Goal: Task Accomplishment & Management: Complete application form

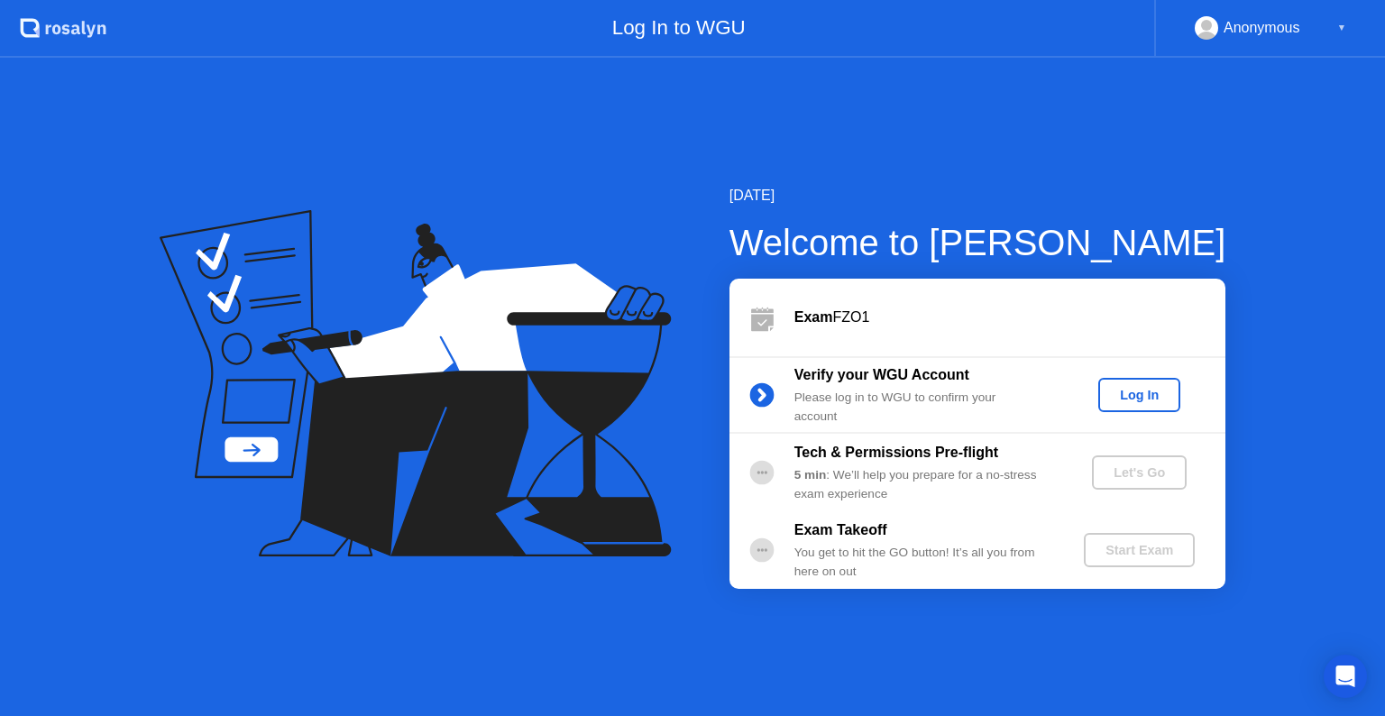
click at [1134, 393] on div "Log In" at bounding box center [1139, 395] width 68 height 14
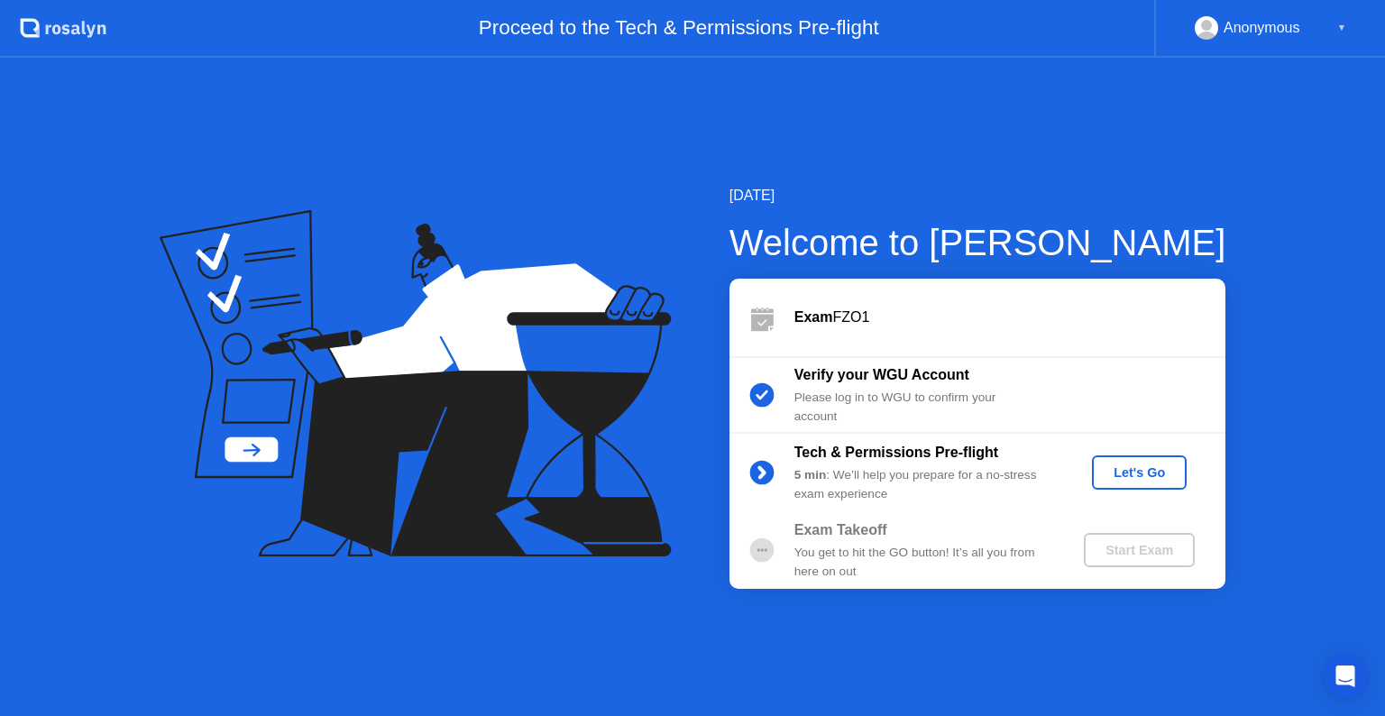
click at [1131, 467] on div "Let's Go" at bounding box center [1139, 472] width 80 height 14
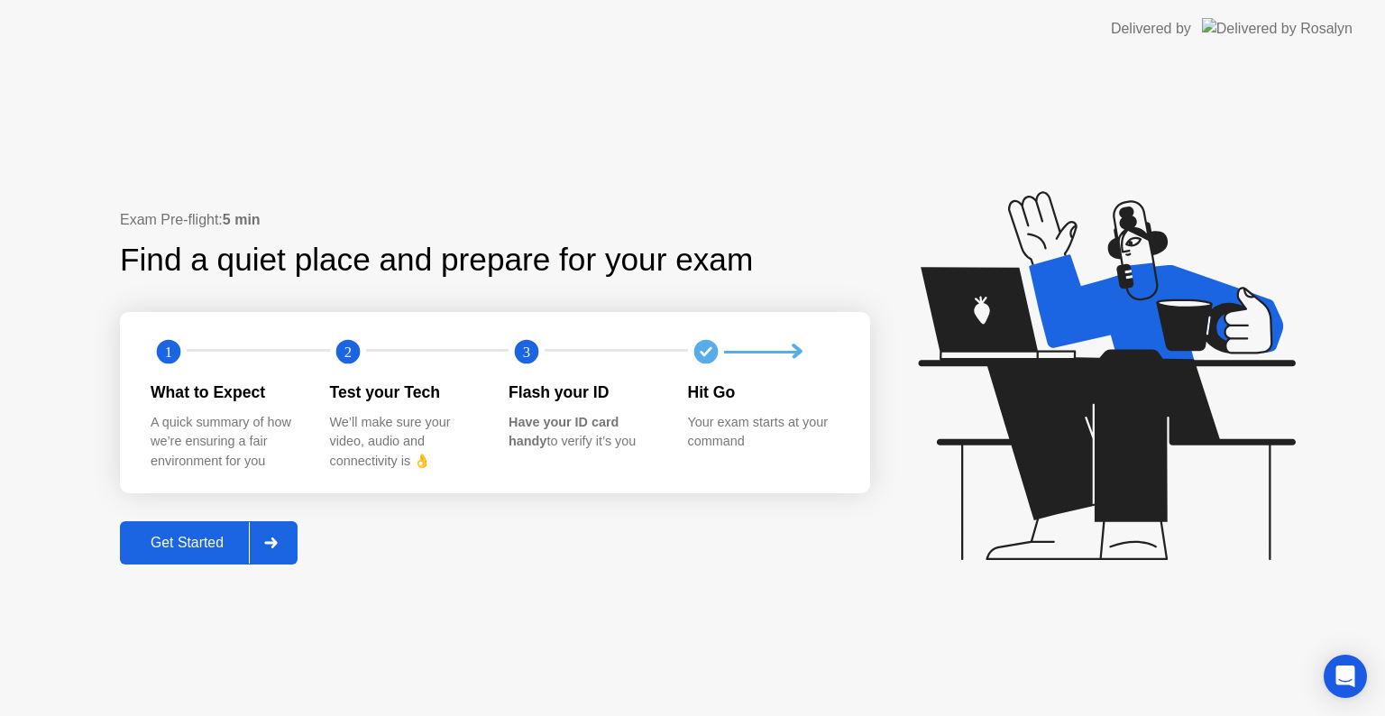
click at [180, 539] on div "Get Started" at bounding box center [187, 543] width 124 height 16
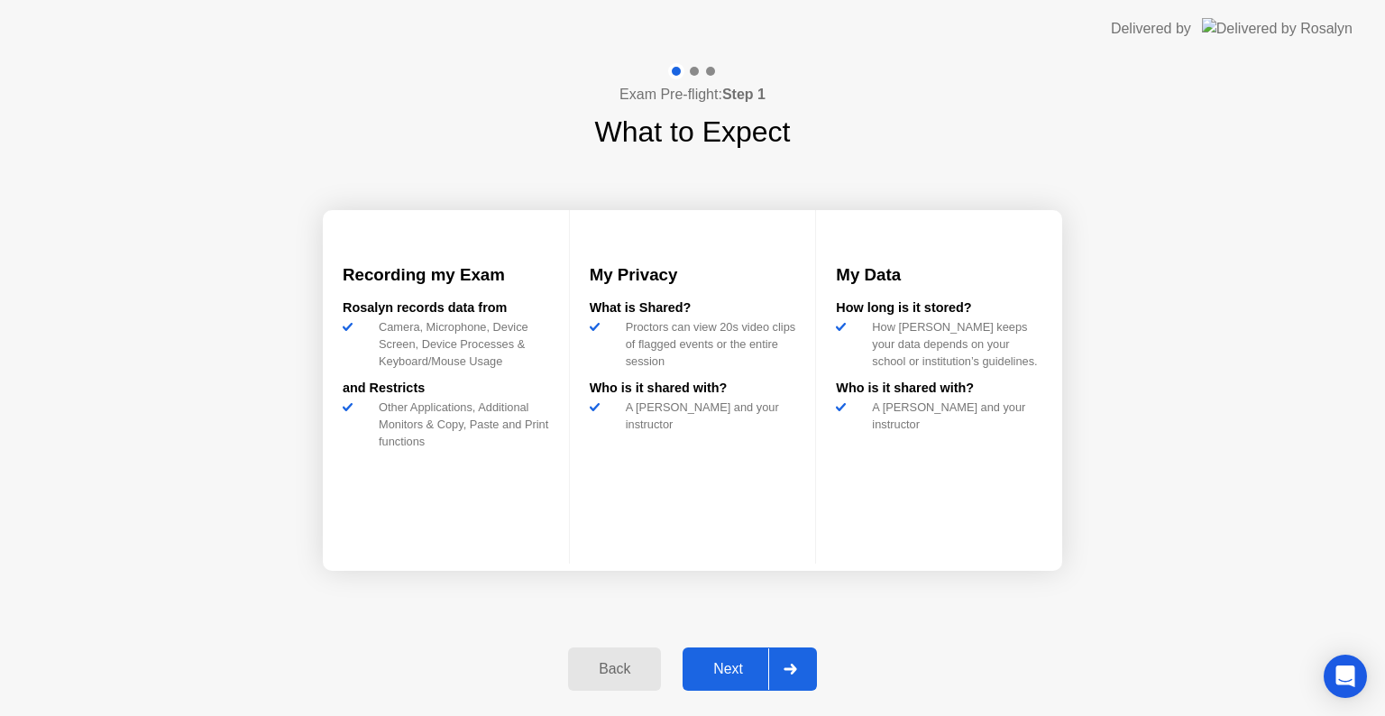
click at [734, 677] on div "Next" at bounding box center [728, 669] width 80 height 16
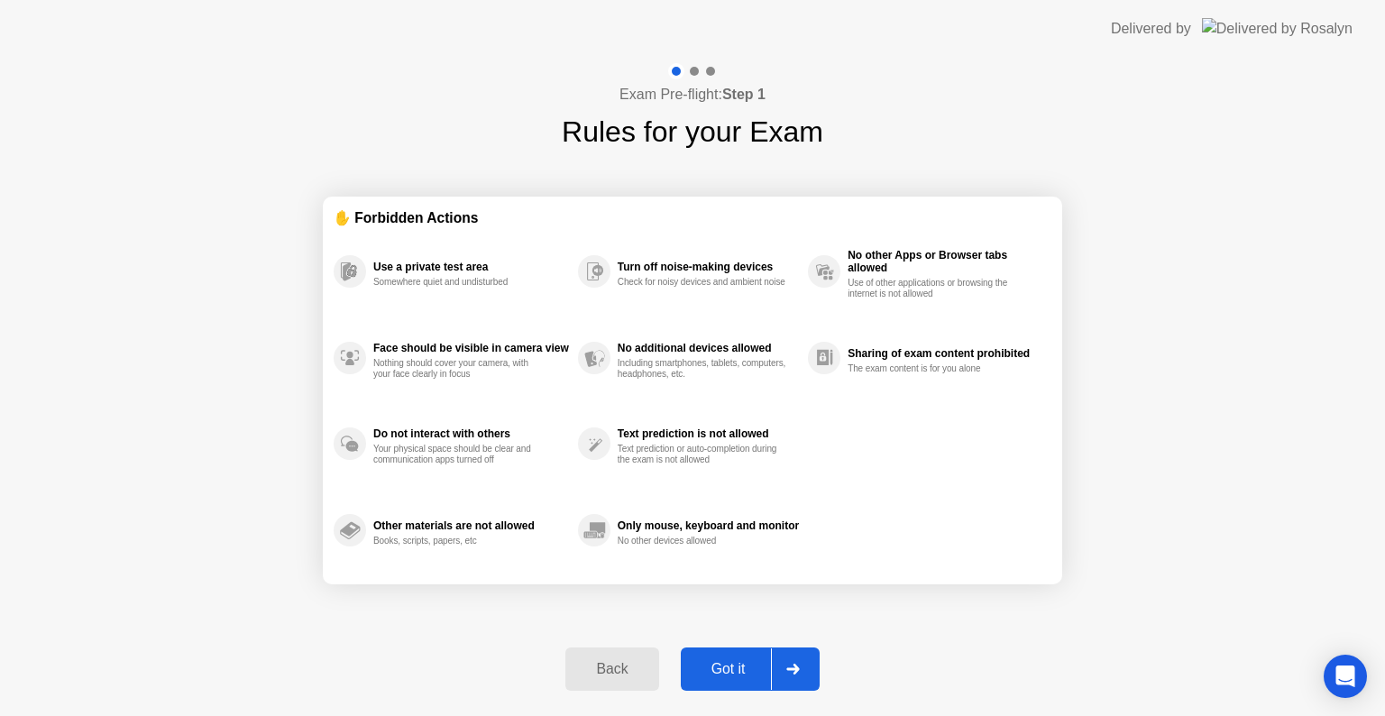
click at [734, 677] on div "Got it" at bounding box center [728, 669] width 85 height 16
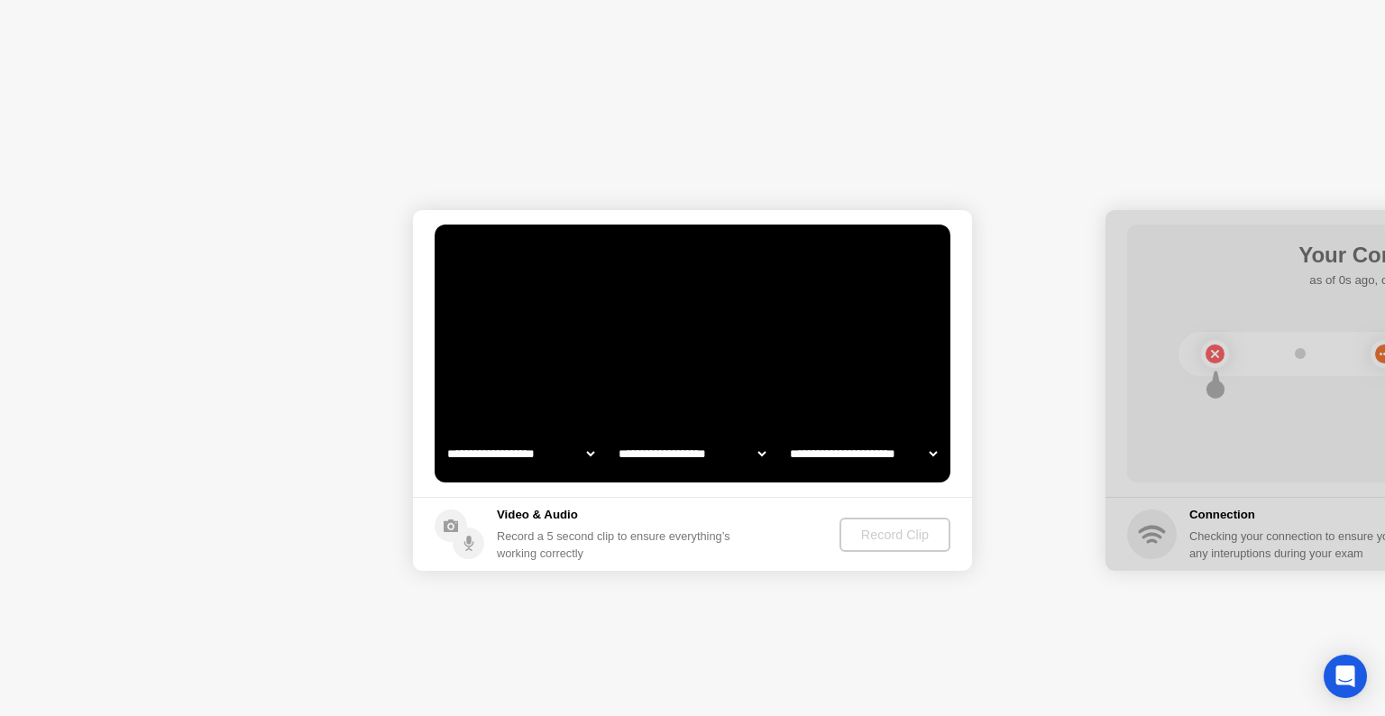
select select "**********"
select select "*******"
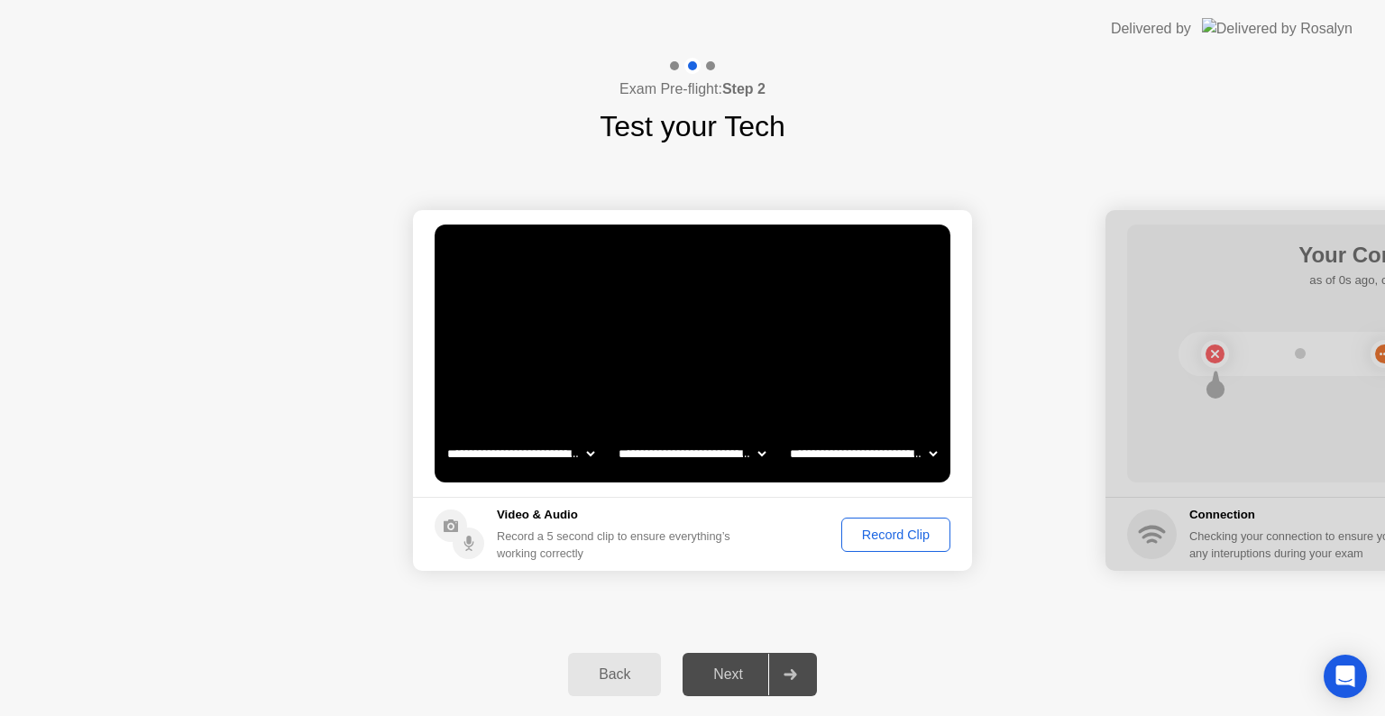
click at [894, 532] on div "Record Clip" at bounding box center [895, 534] width 96 height 14
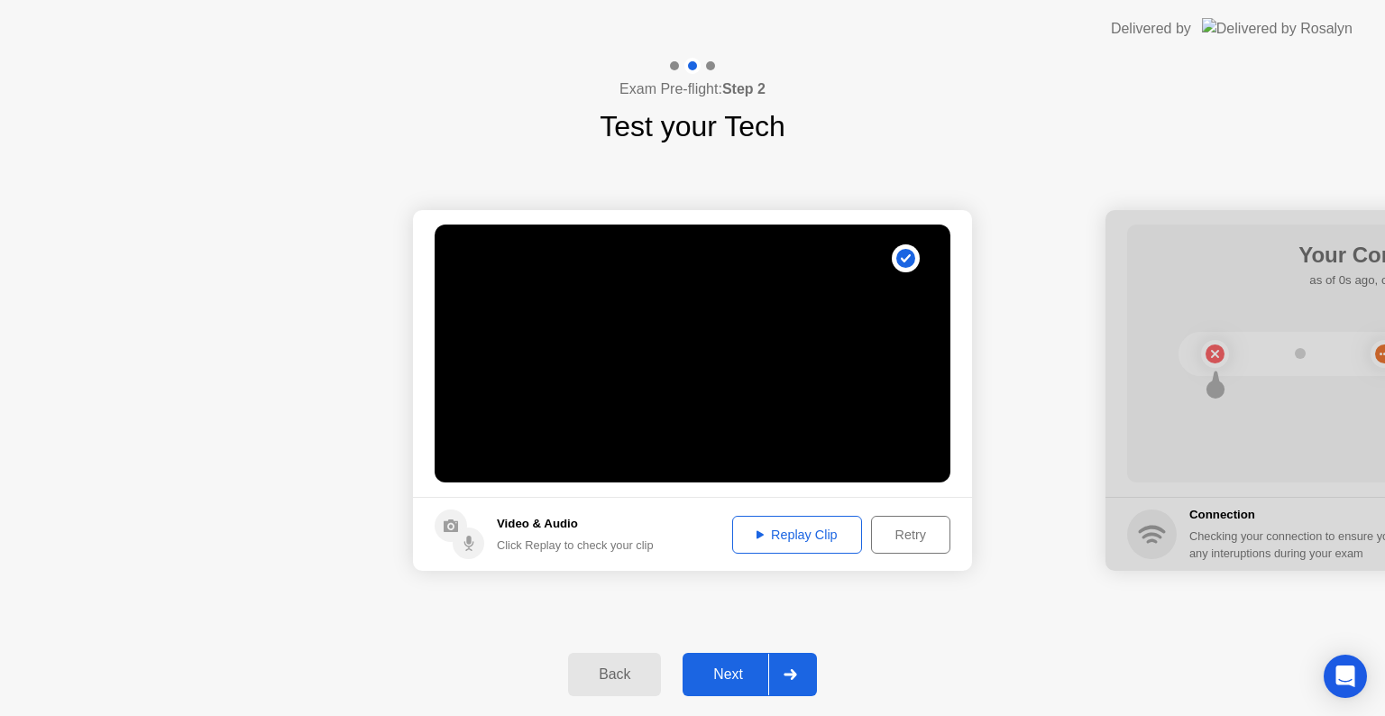
click at [743, 669] on div "Next" at bounding box center [728, 674] width 80 height 16
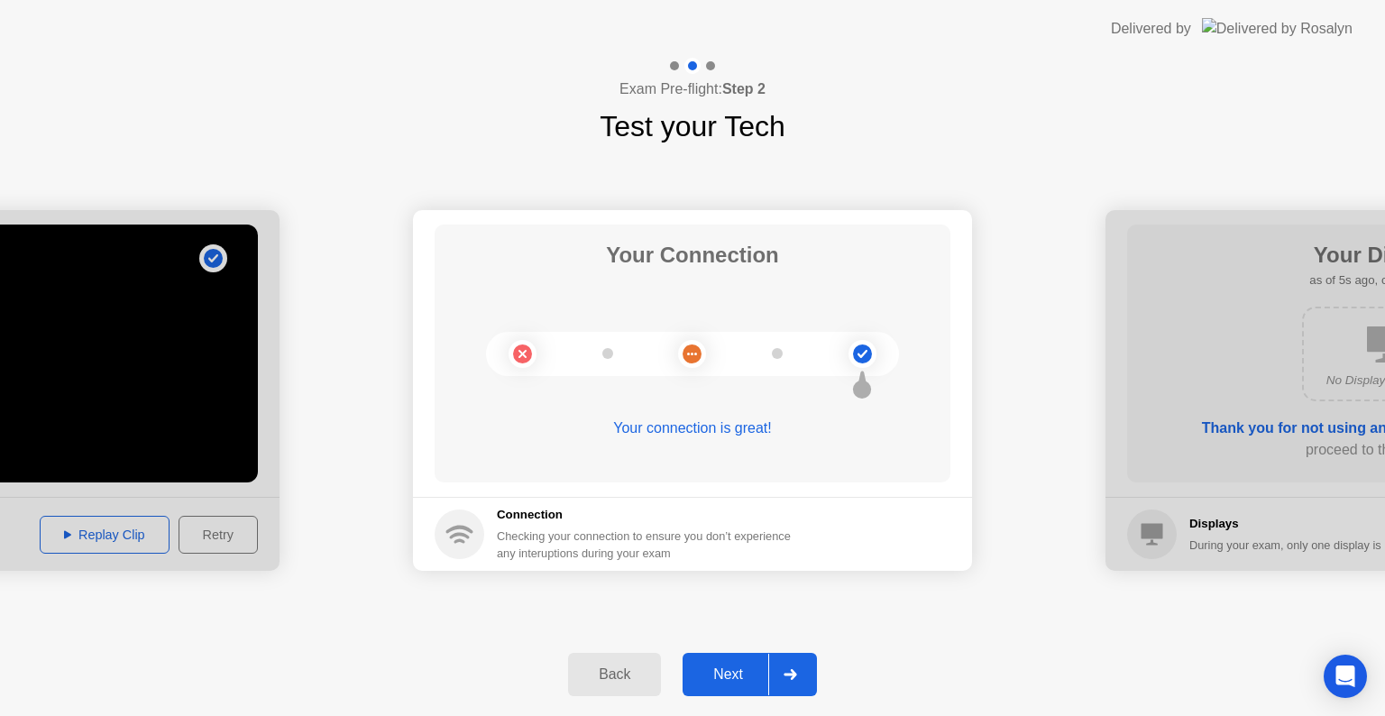
click at [730, 667] on div "Next" at bounding box center [728, 674] width 80 height 16
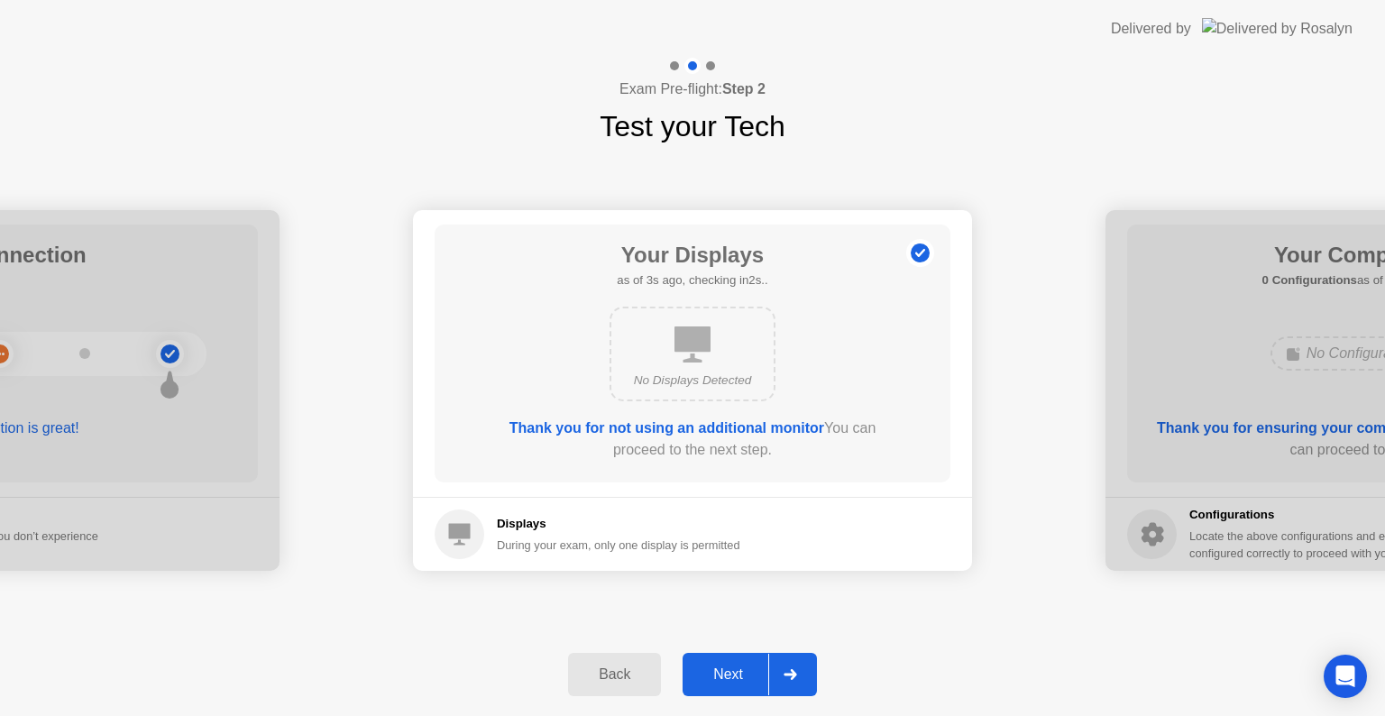
click at [730, 667] on div "Next" at bounding box center [728, 674] width 80 height 16
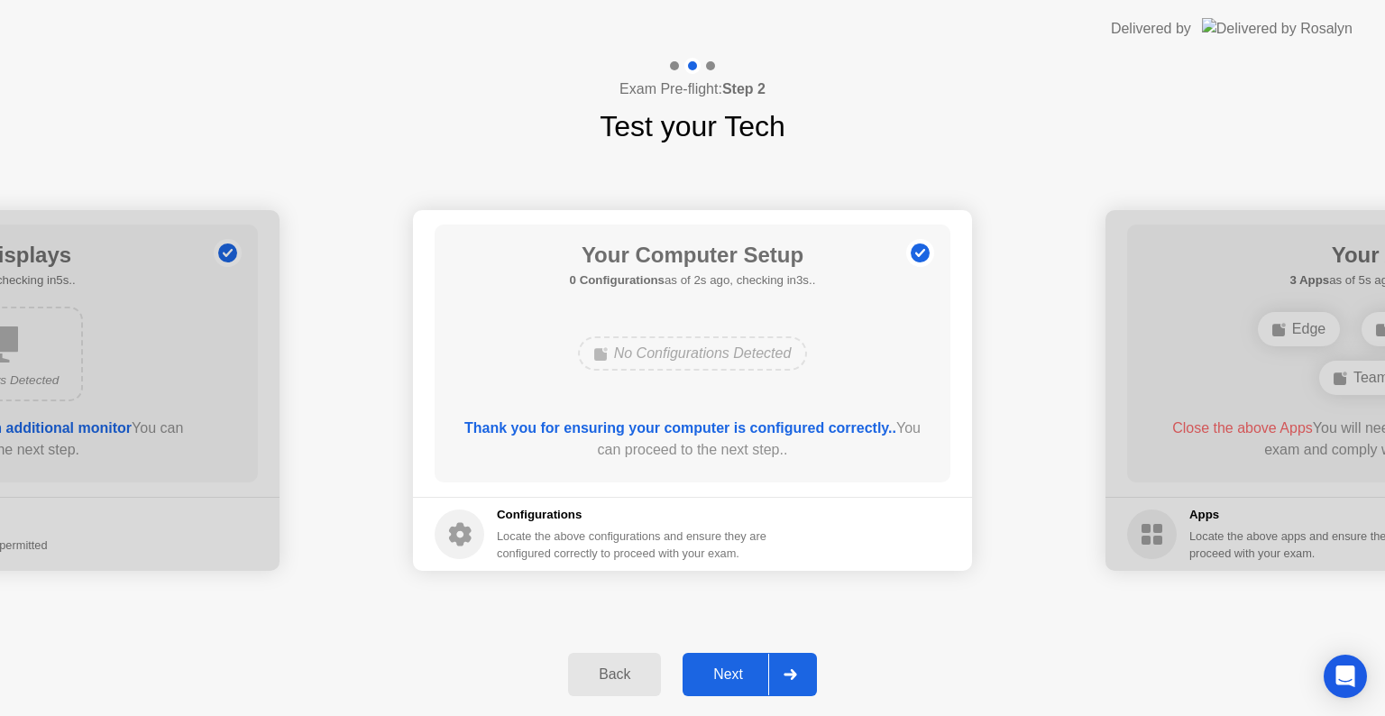
click at [730, 667] on div "Next" at bounding box center [728, 674] width 80 height 16
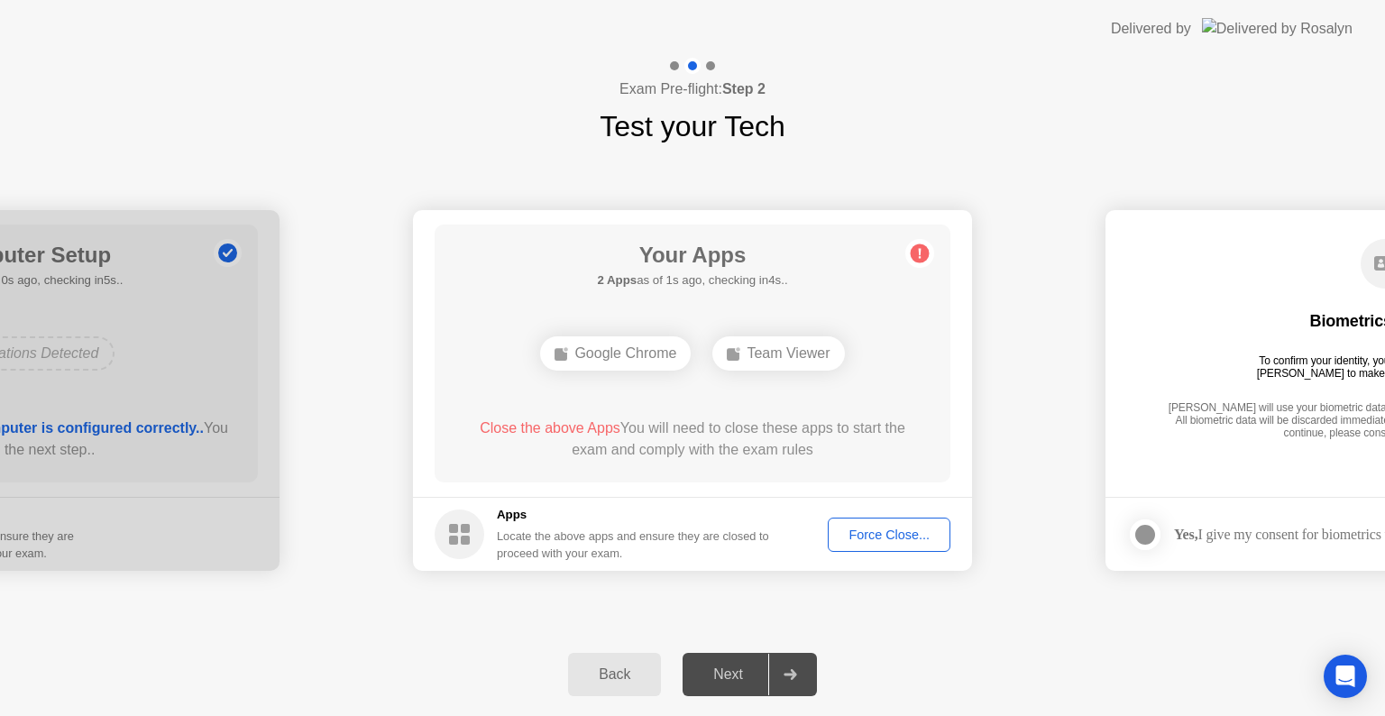
click at [909, 532] on div "Force Close..." at bounding box center [889, 534] width 110 height 14
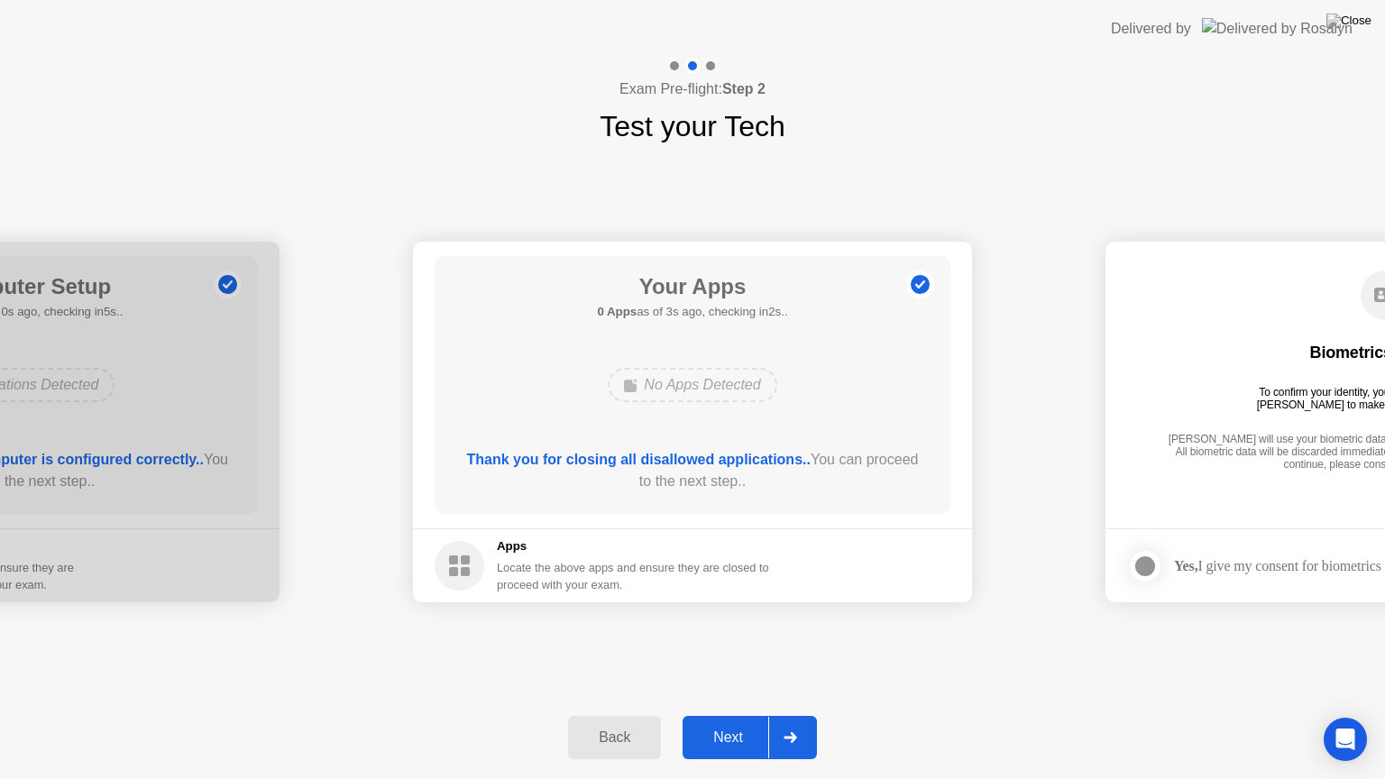
click at [728, 715] on div "Next" at bounding box center [728, 737] width 80 height 16
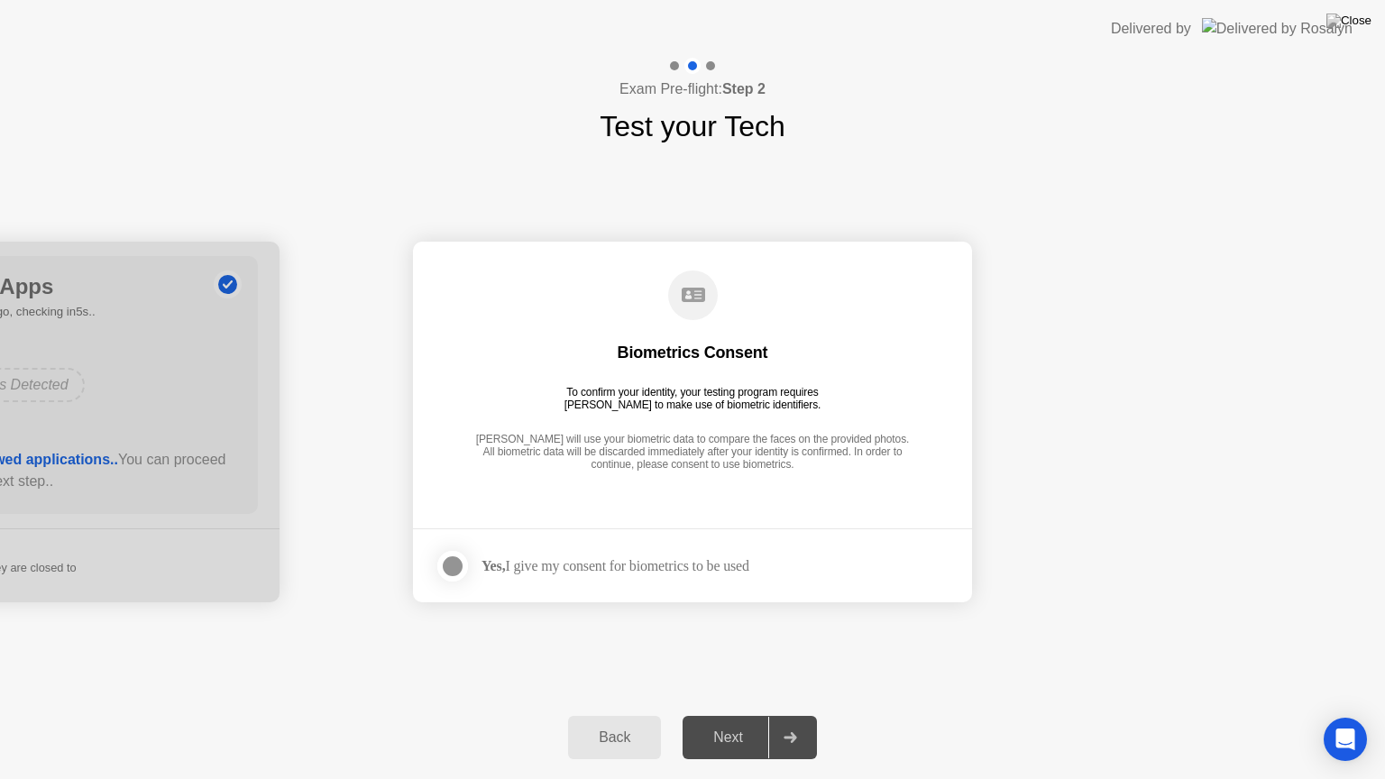
click at [526, 557] on div "Yes, I give my consent for biometrics to be used" at bounding box center [615, 565] width 268 height 17
click at [457, 563] on div at bounding box center [453, 566] width 22 height 22
click at [720, 715] on div "Next" at bounding box center [728, 737] width 80 height 16
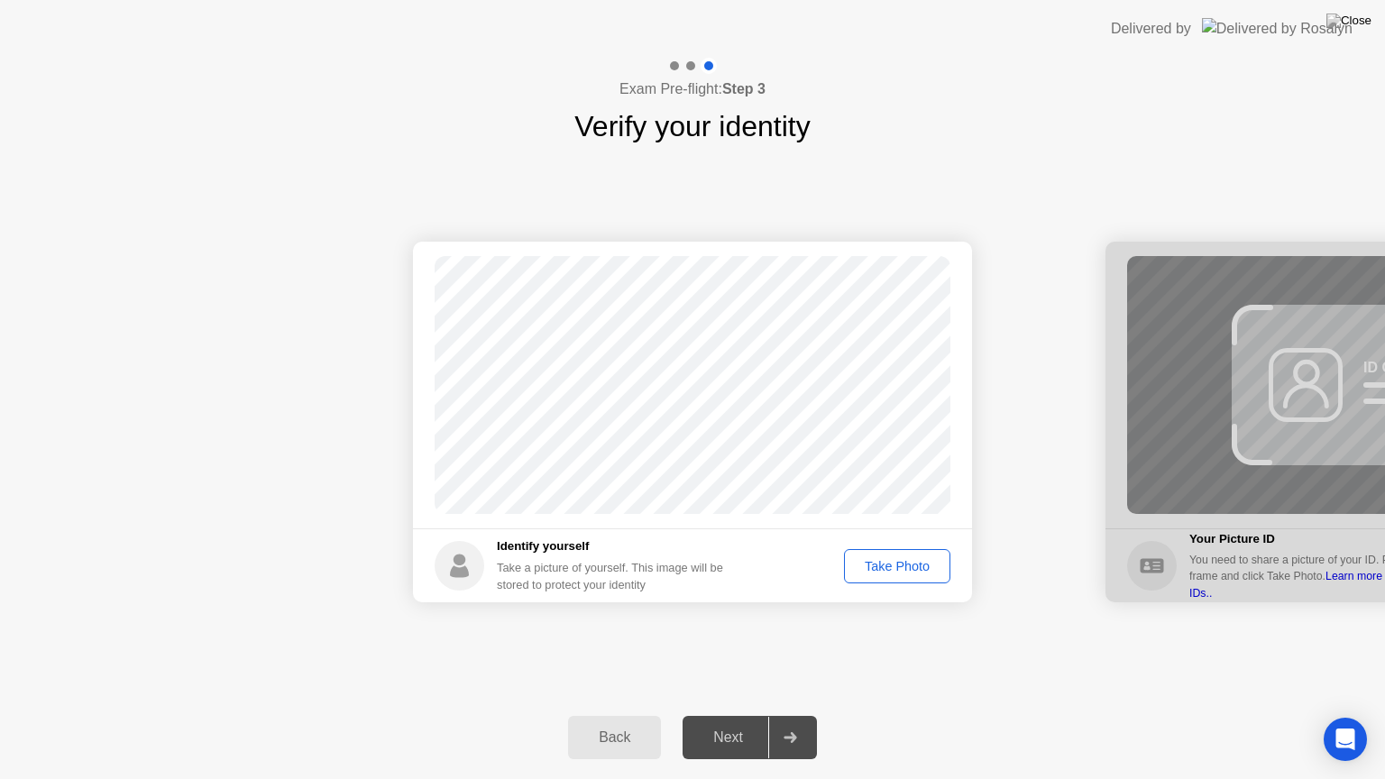
click at [893, 566] on div "Take Photo" at bounding box center [897, 566] width 94 height 14
click at [743, 715] on div "Next" at bounding box center [728, 737] width 80 height 16
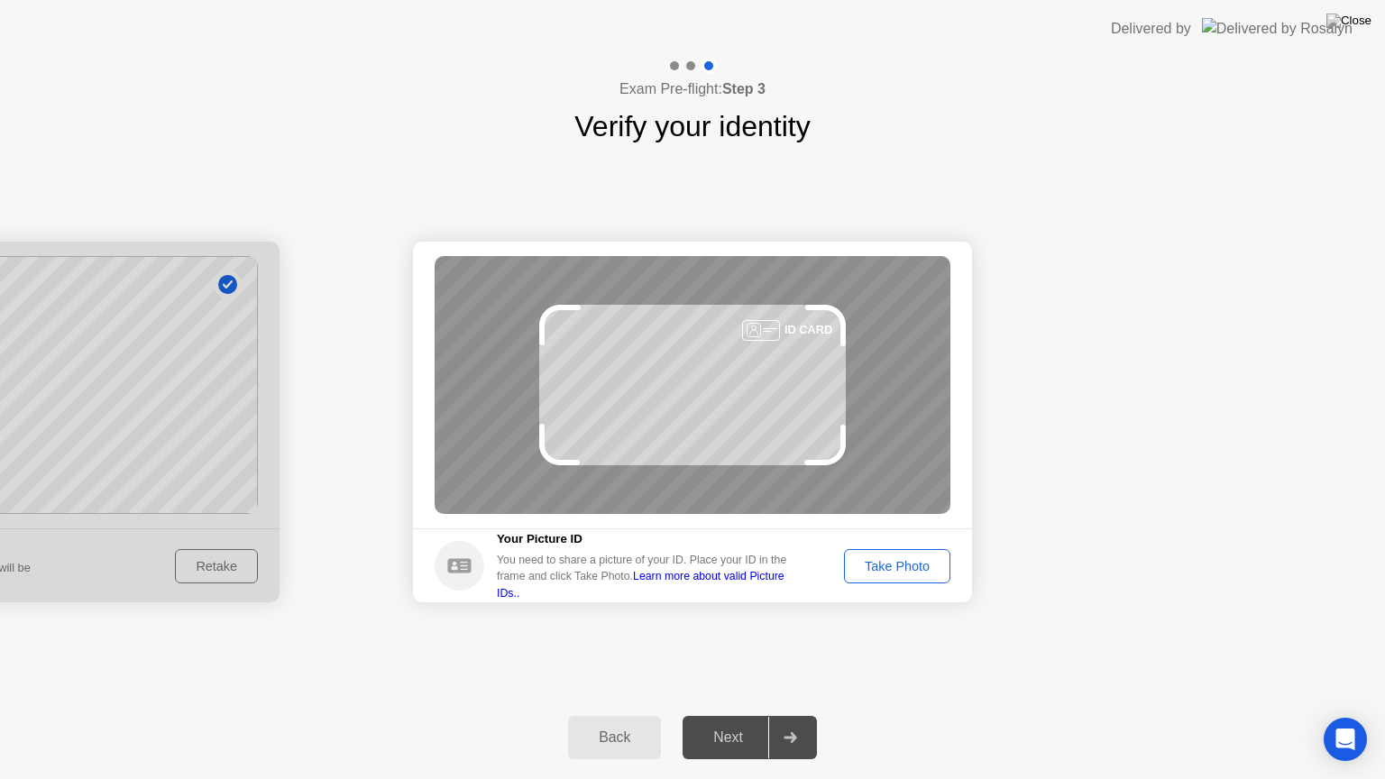
click at [866, 563] on div "Take Photo" at bounding box center [897, 566] width 94 height 14
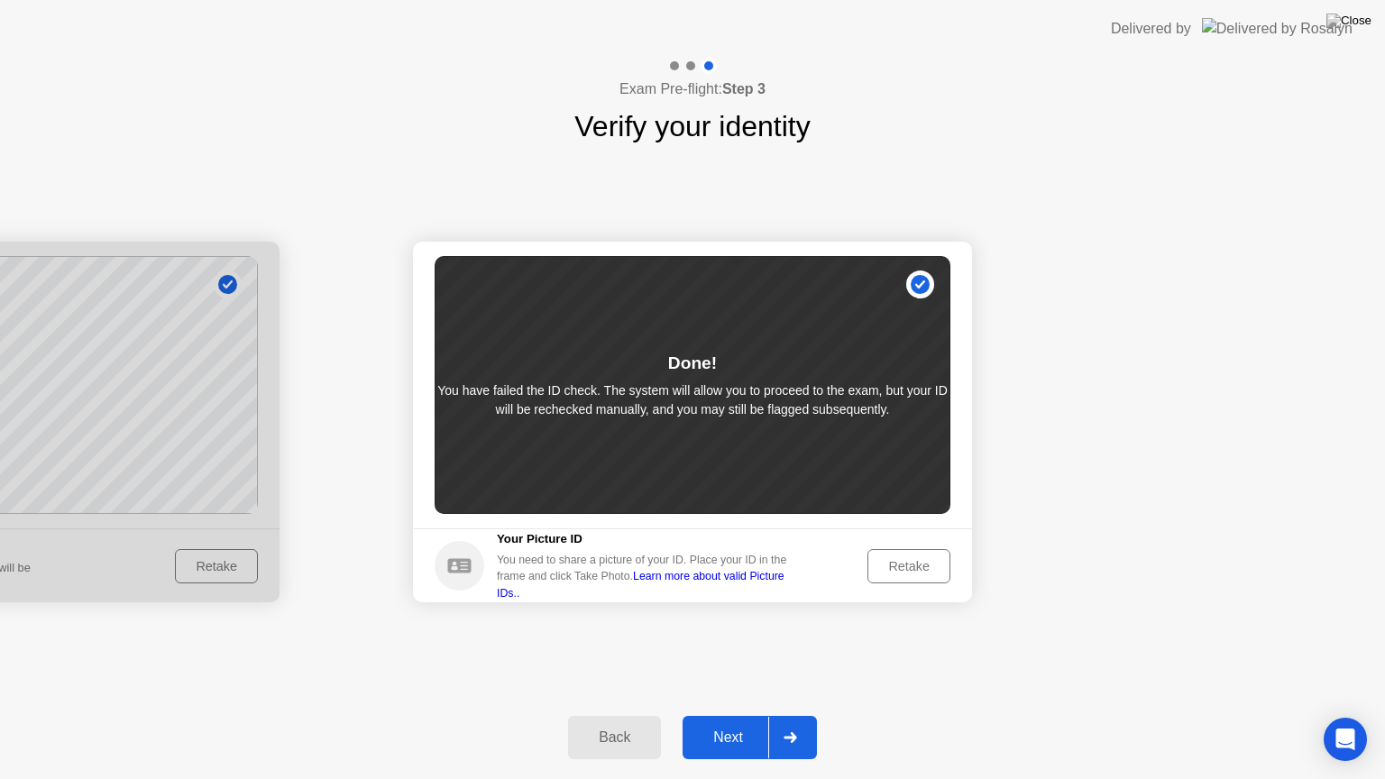
click at [718, 715] on button "Next" at bounding box center [749, 737] width 134 height 43
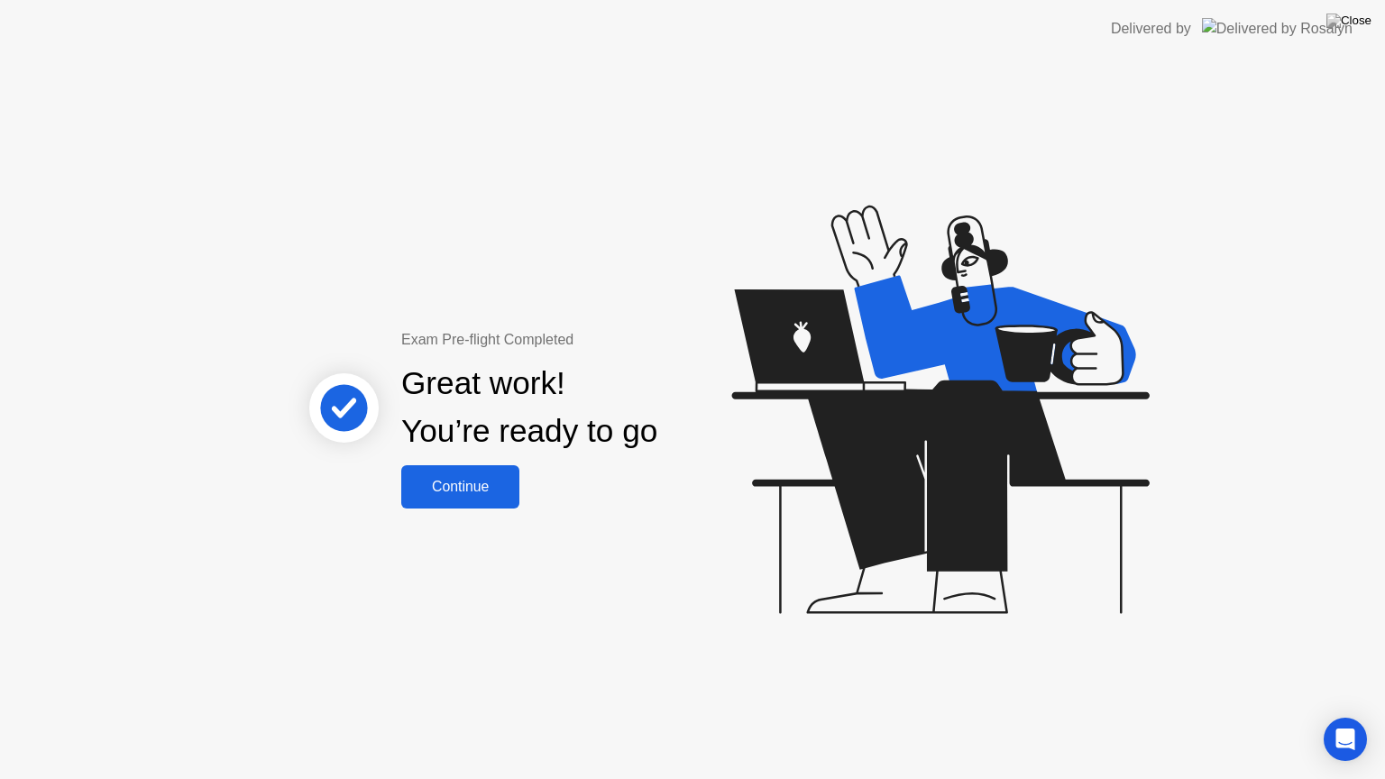
click at [445, 498] on button "Continue" at bounding box center [460, 486] width 118 height 43
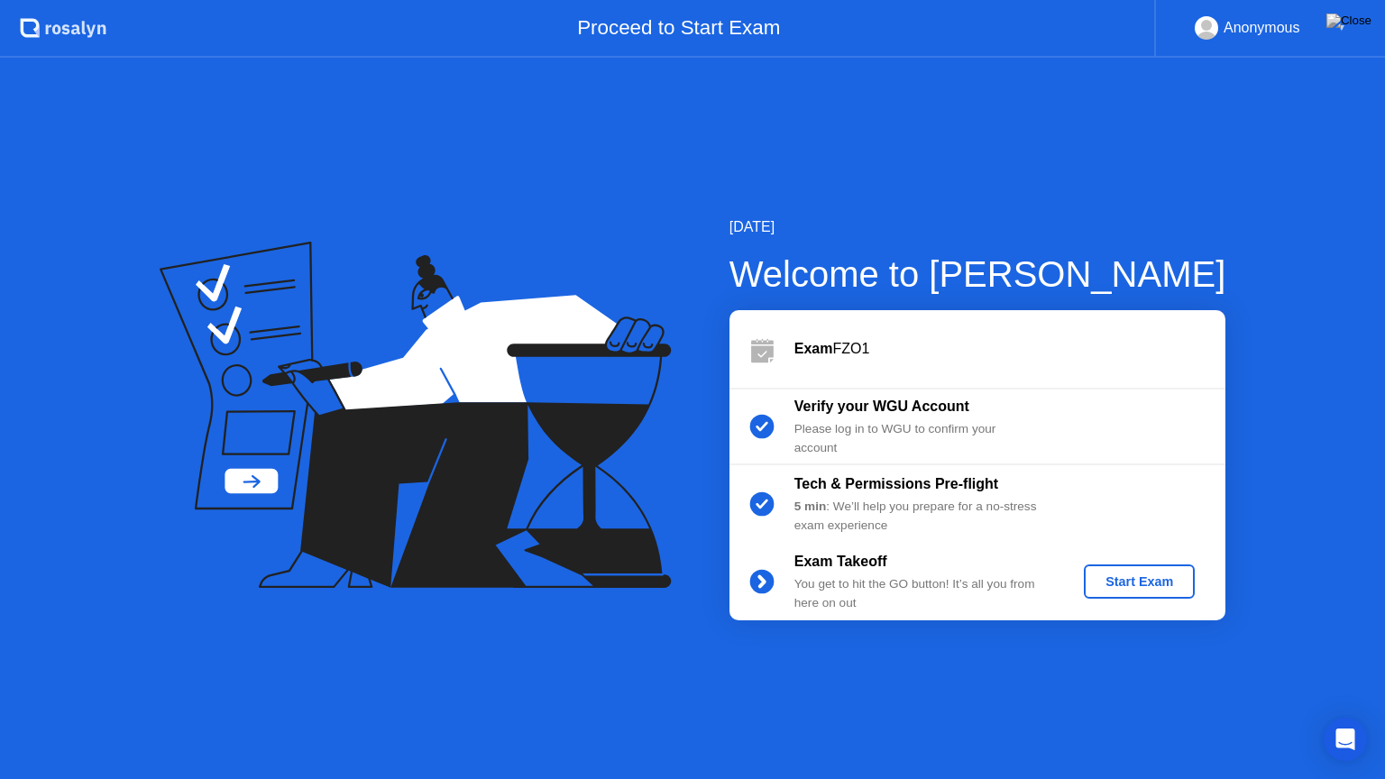
click at [1094, 574] on div "Start Exam" at bounding box center [1139, 581] width 96 height 14
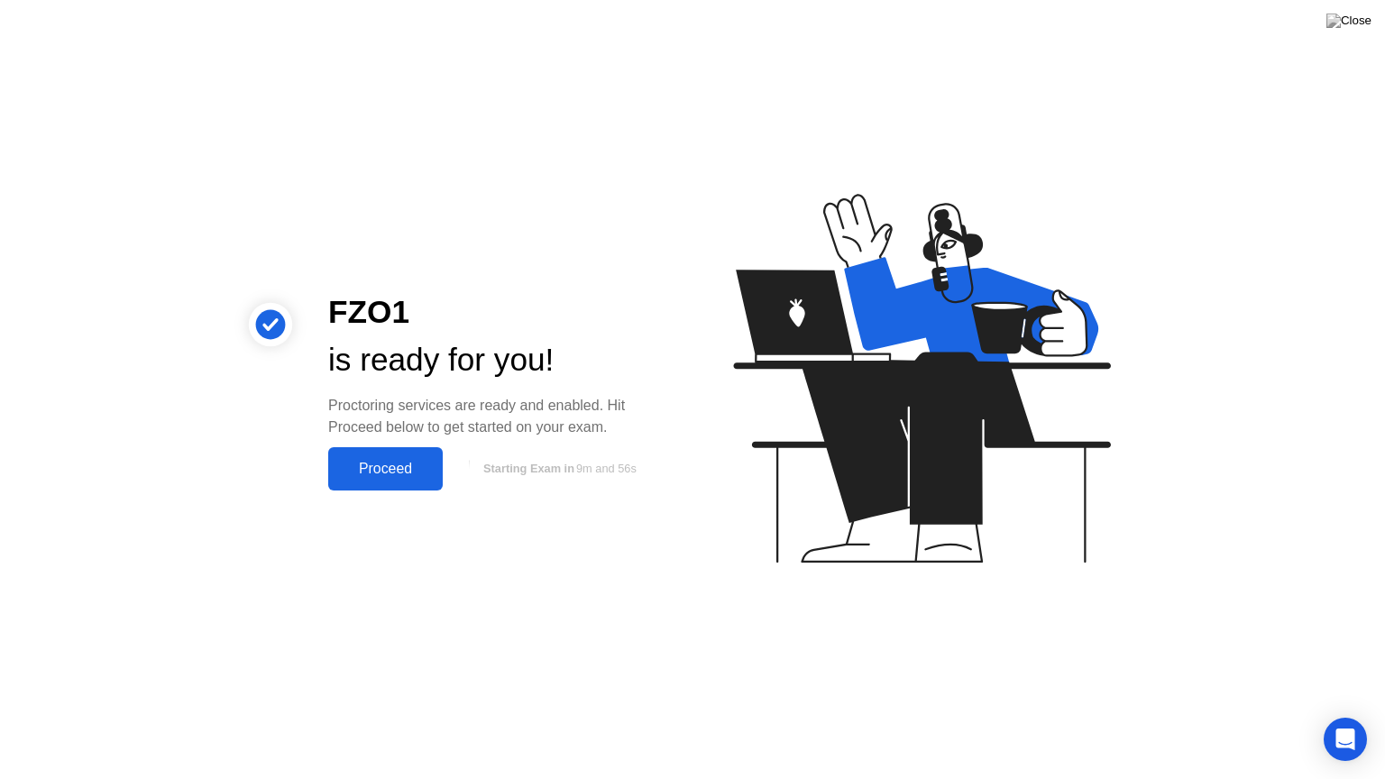
click at [404, 468] on div "Proceed" at bounding box center [386, 469] width 104 height 16
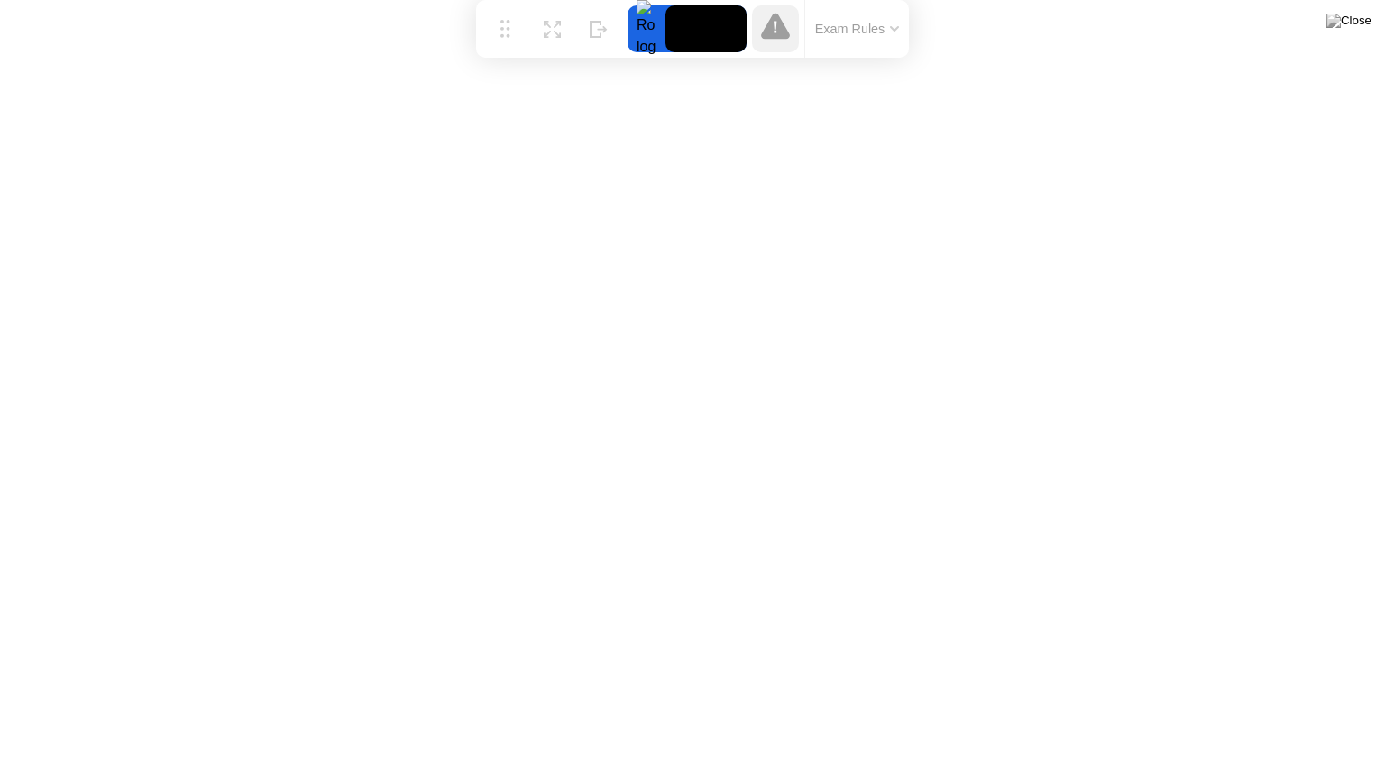
click at [851, 32] on button "Exam Rules" at bounding box center [858, 29] width 96 height 16
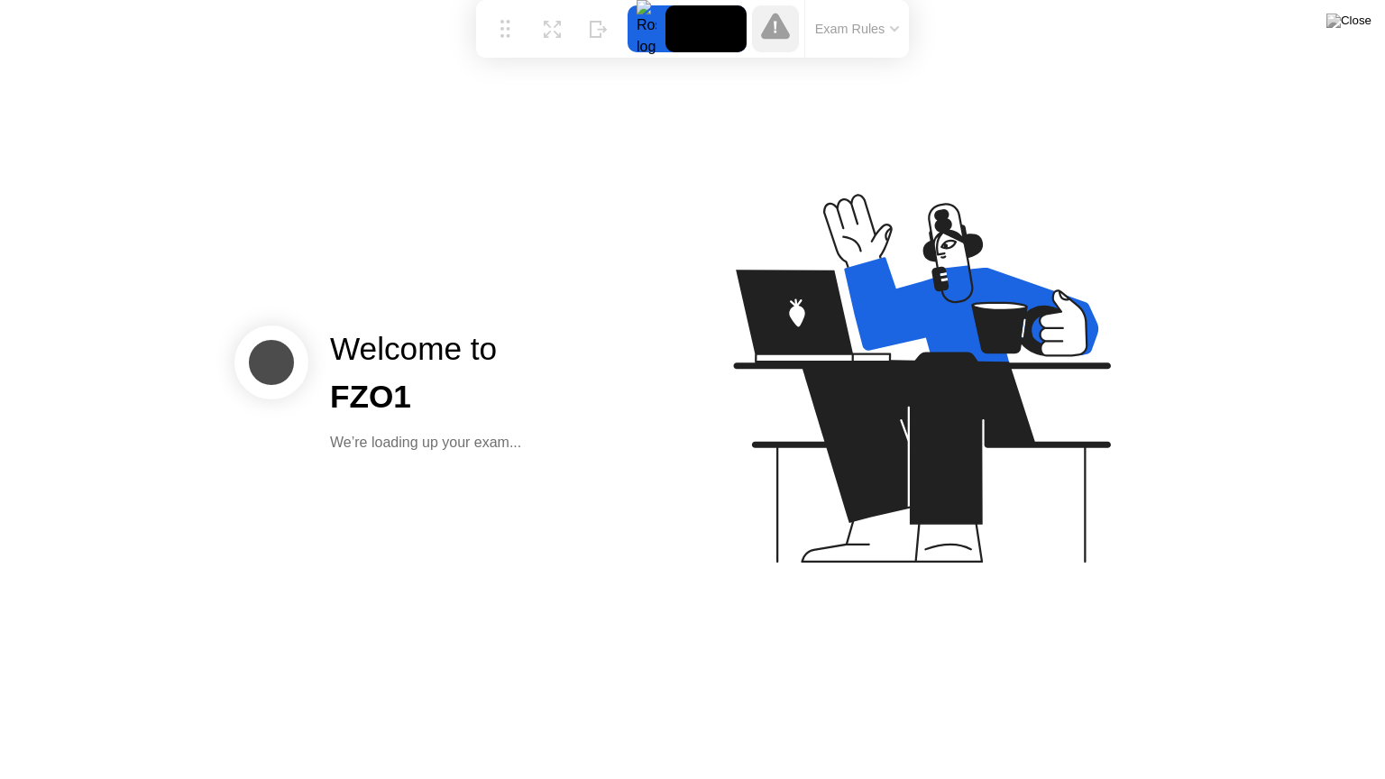
click at [516, 440] on div "We’re loading up your exam..." at bounding box center [425, 443] width 191 height 22
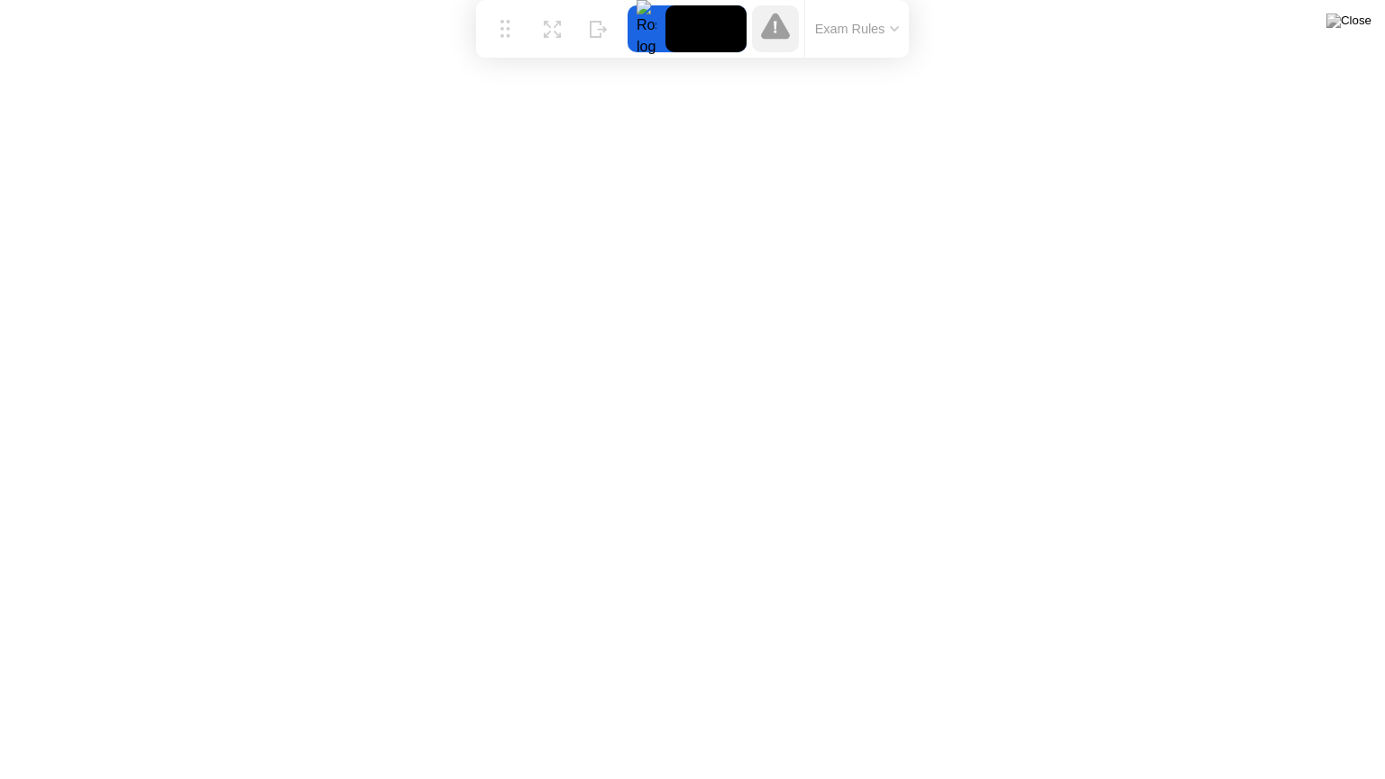
click at [772, 36] on icon at bounding box center [775, 26] width 29 height 26
click at [871, 31] on button "Exam Rules" at bounding box center [858, 29] width 96 height 16
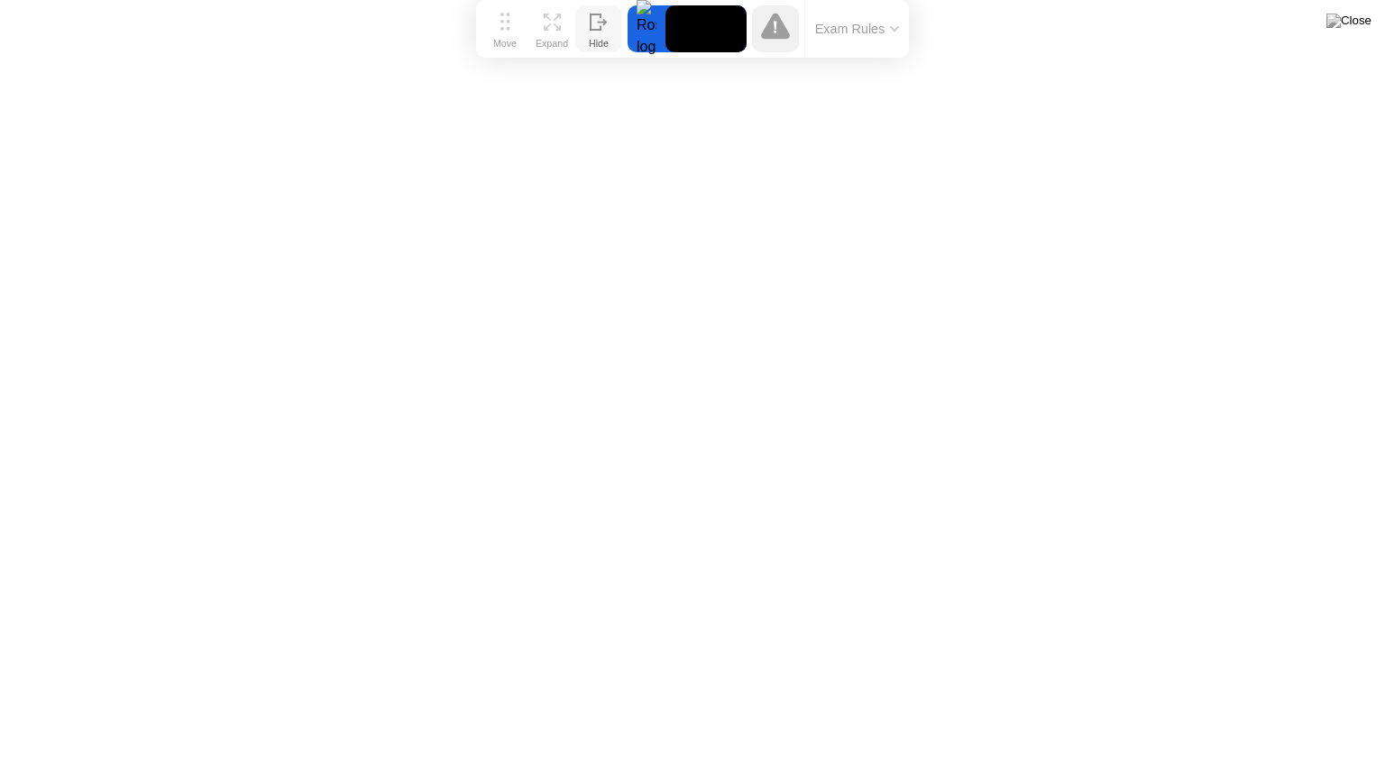
click at [596, 27] on icon at bounding box center [599, 22] width 18 height 17
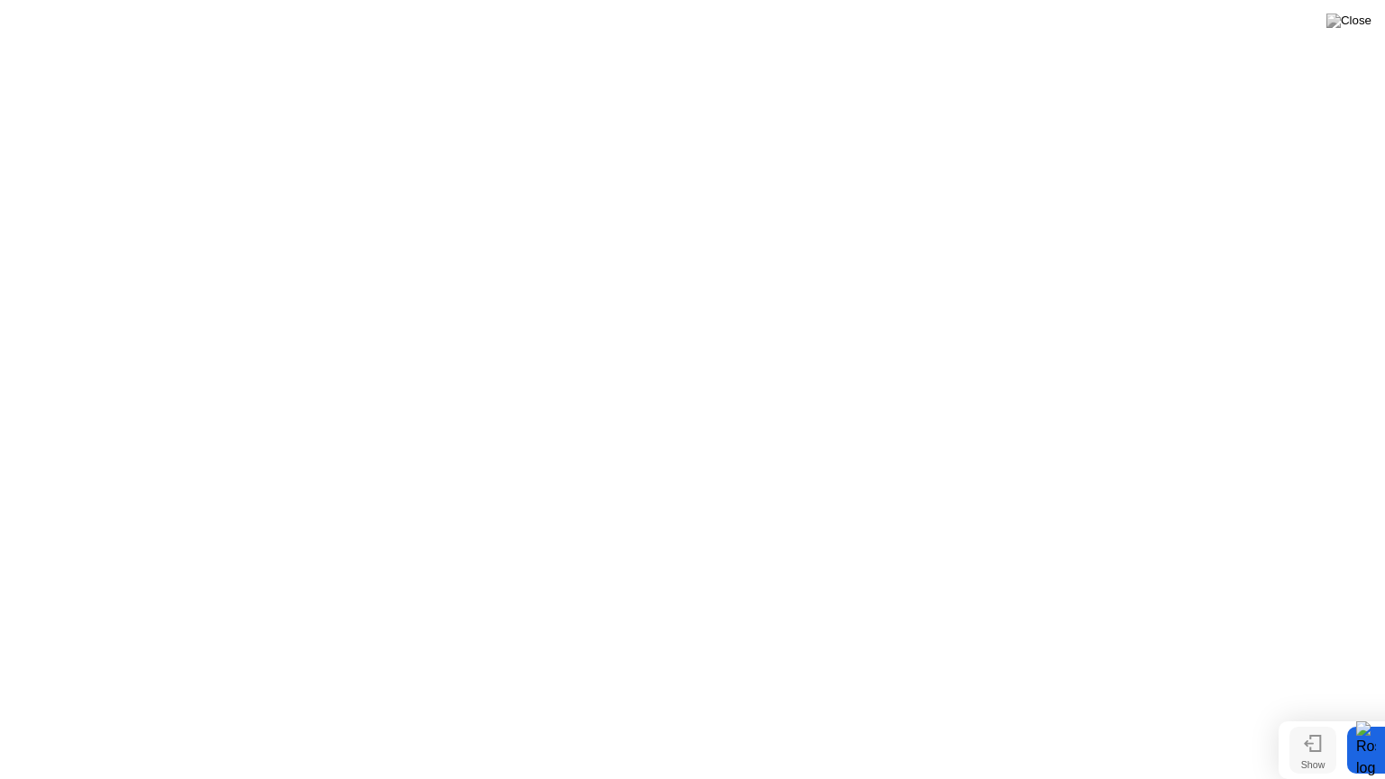
click at [1360, 715] on div at bounding box center [1366, 750] width 38 height 47
click at [1319, 715] on icon at bounding box center [1313, 743] width 18 height 17
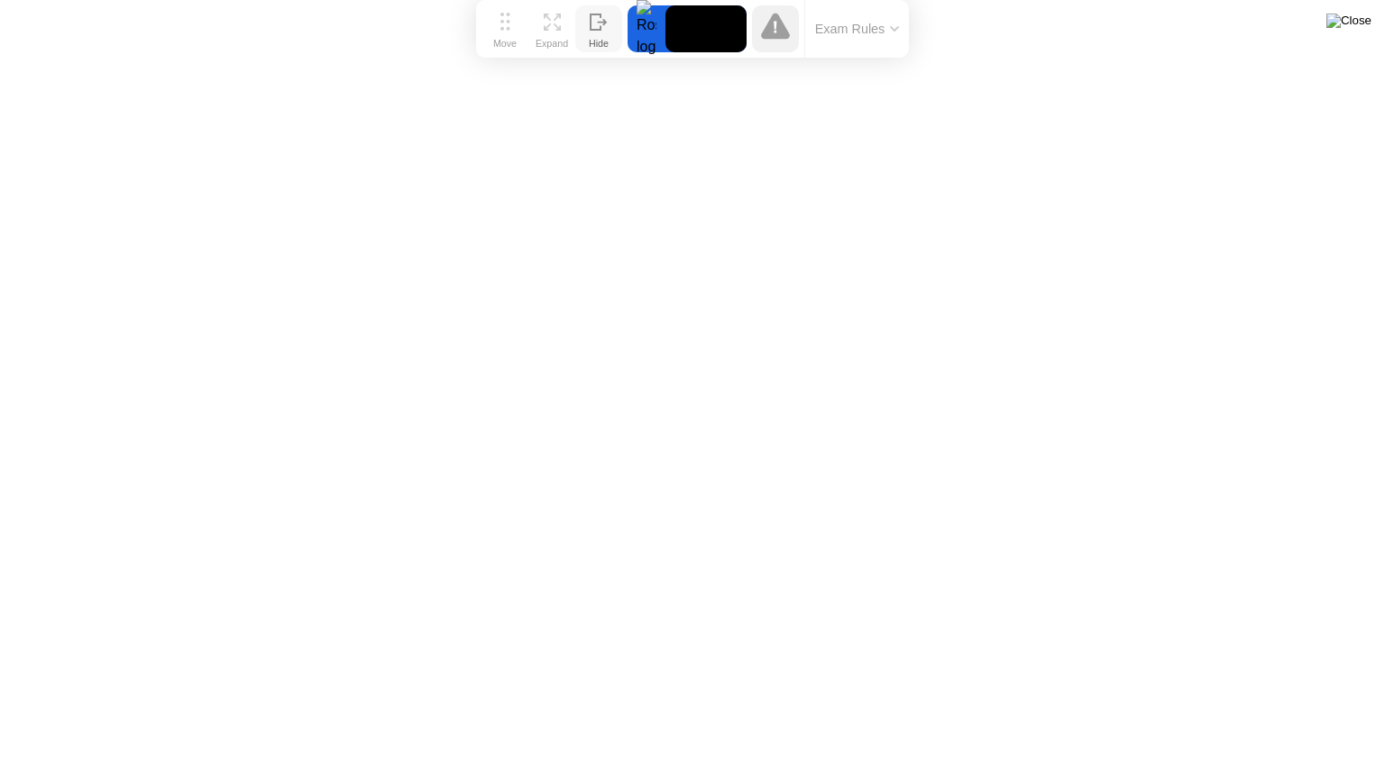
click at [1359, 28] on img at bounding box center [1348, 21] width 45 height 14
